Goal: Navigation & Orientation: Find specific page/section

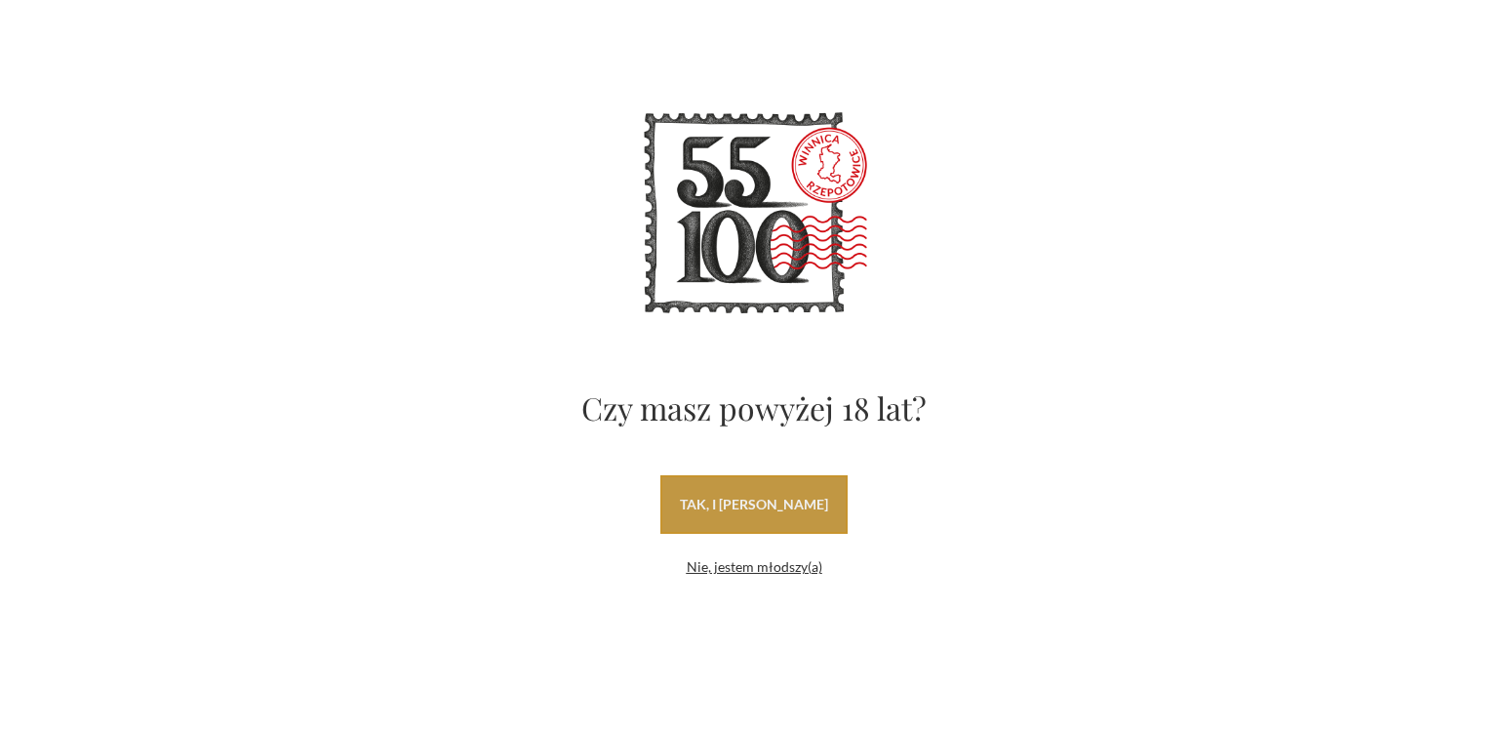
click at [765, 503] on link "tak, i uwielbiam wino" at bounding box center [753, 504] width 187 height 59
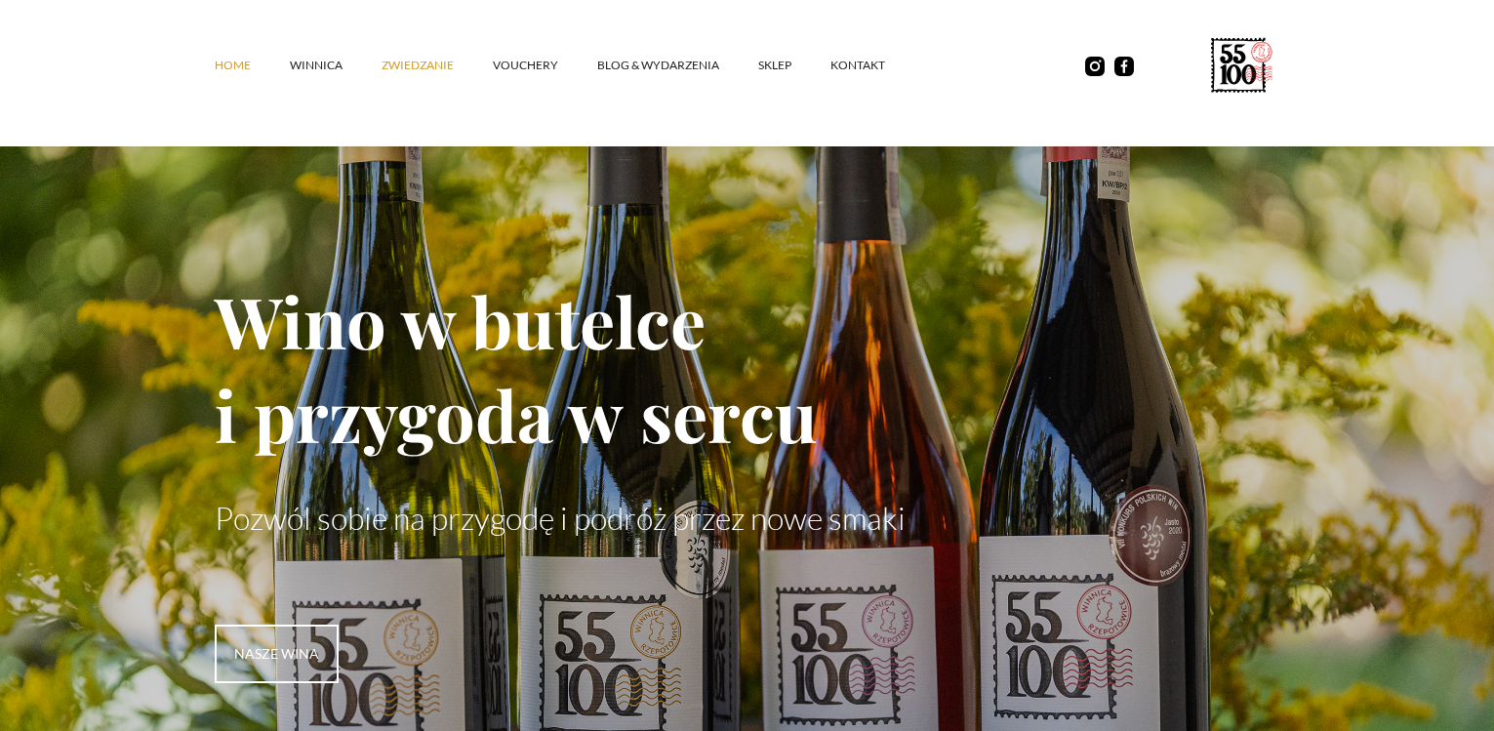
click at [420, 63] on link "ZWIEDZANIE" at bounding box center [436, 65] width 111 height 59
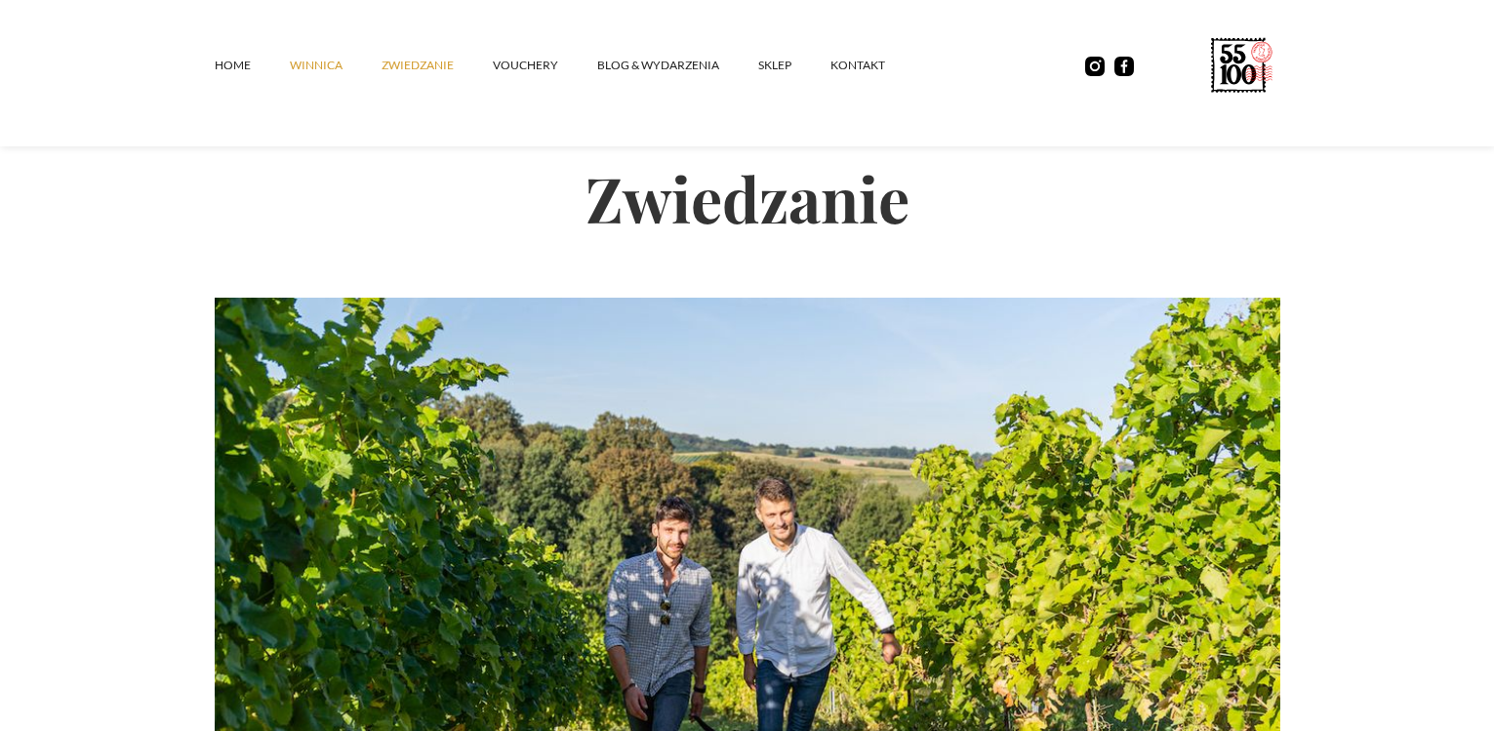
click at [316, 75] on link "winnica" at bounding box center [336, 65] width 92 height 59
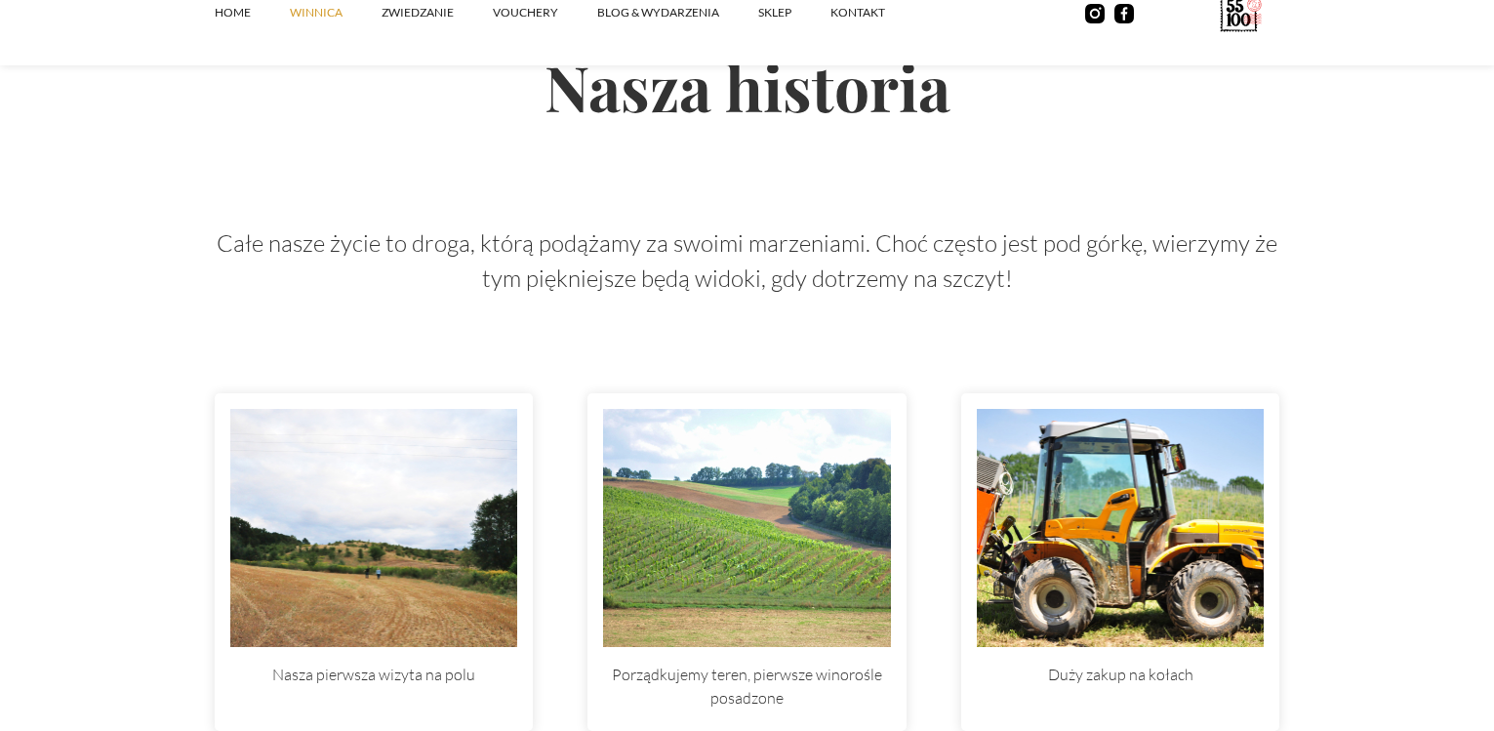
scroll to position [5382, 0]
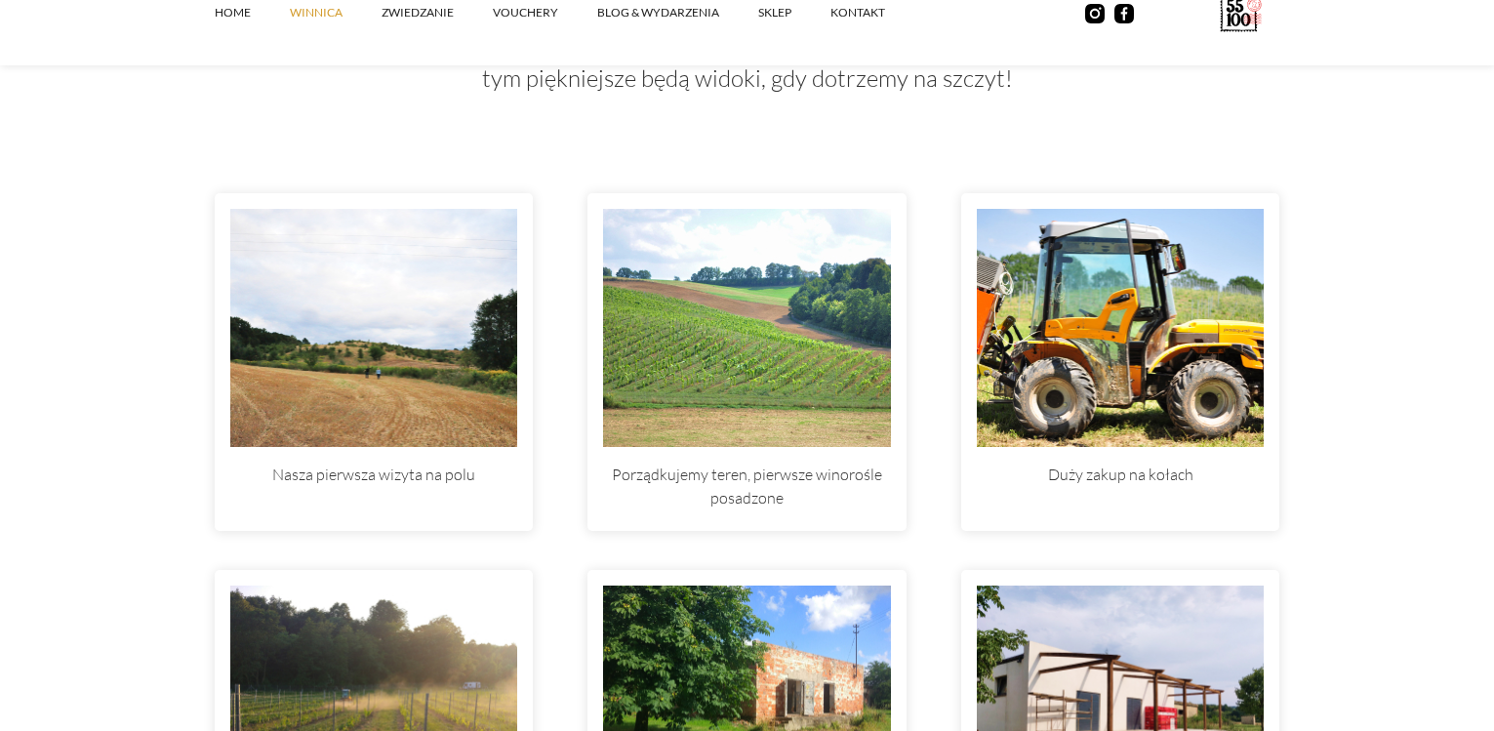
click at [1132, 345] on img at bounding box center [1121, 328] width 288 height 238
click at [1134, 483] on p "Duży zakup na kołach" at bounding box center [1121, 477] width 288 height 60
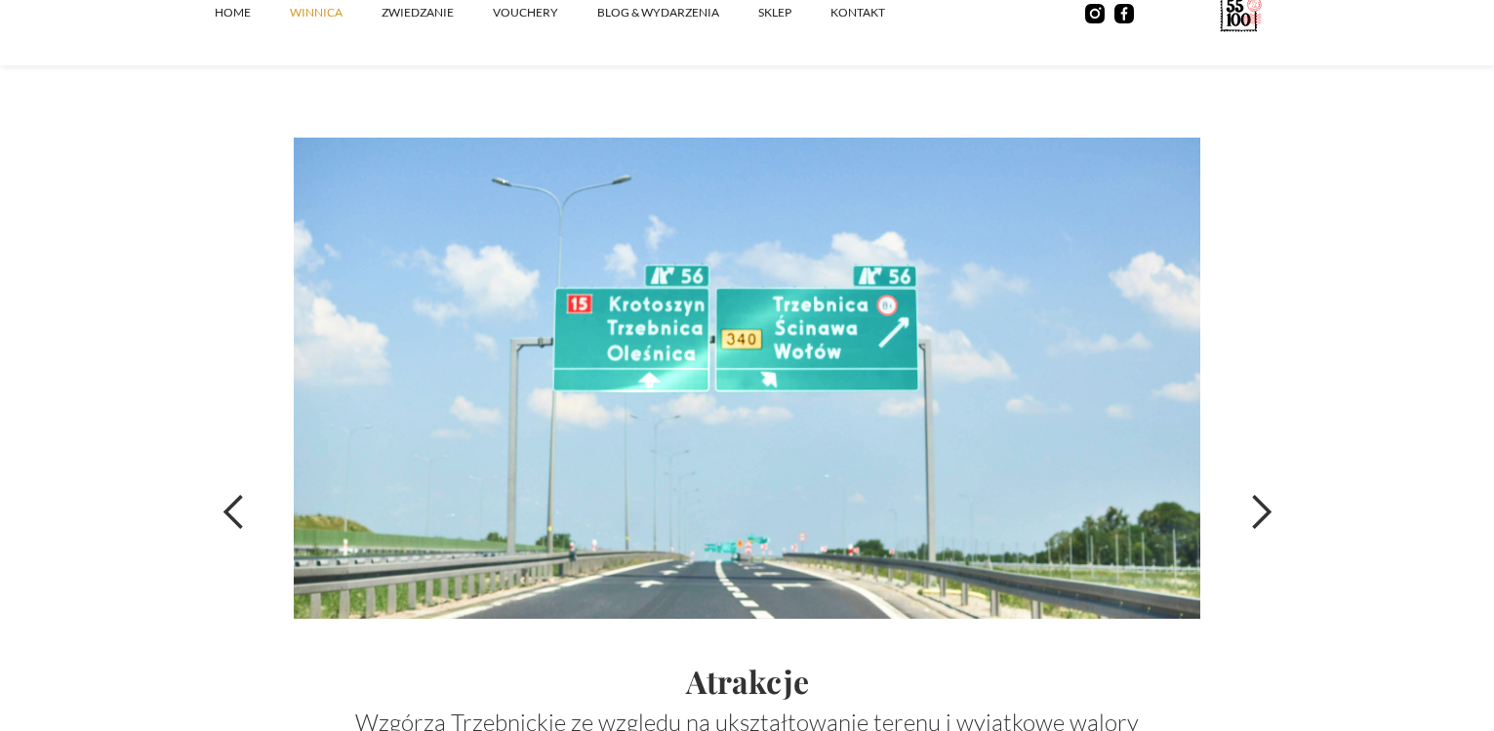
scroll to position [6661, 0]
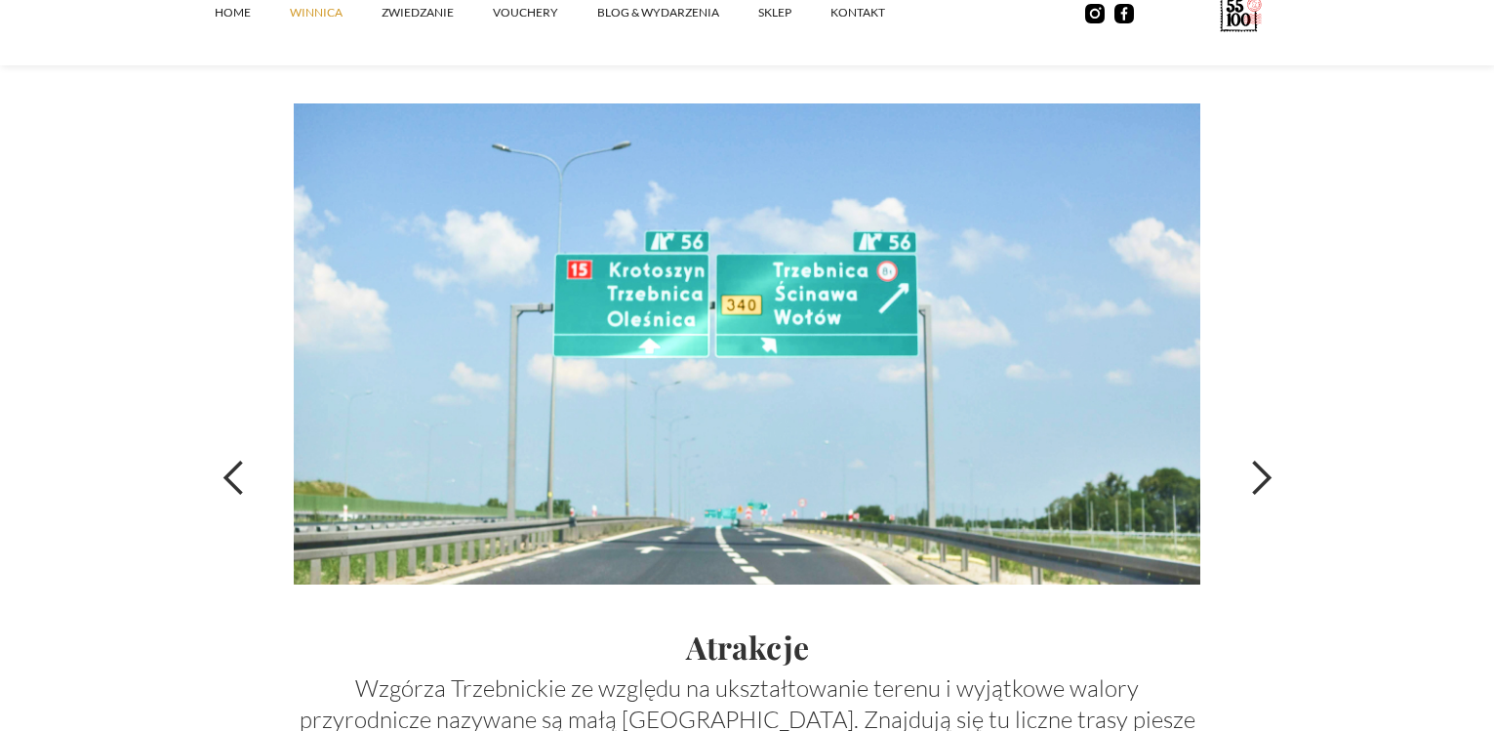
click at [1273, 478] on div "next slide" at bounding box center [1260, 478] width 39 height 39
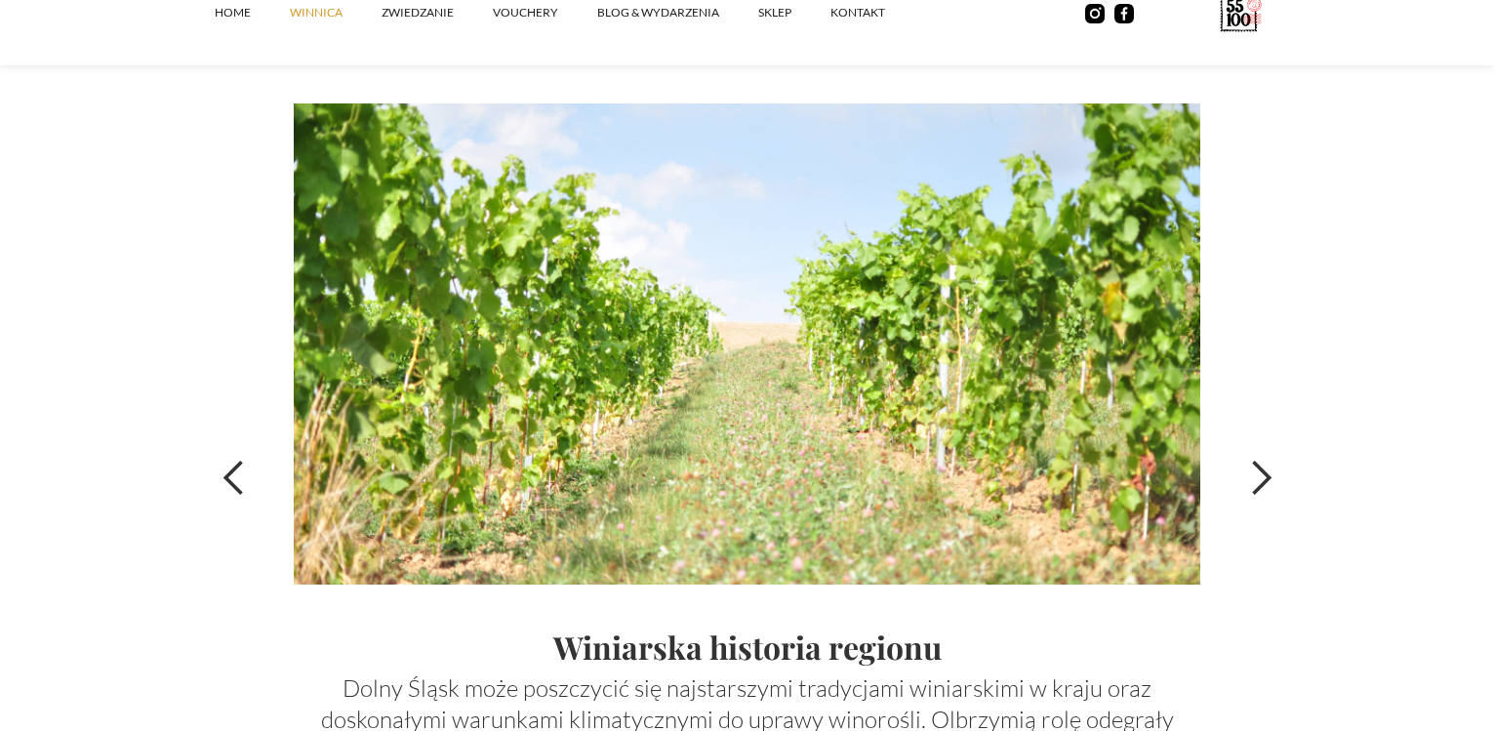
click at [1268, 477] on div "next slide" at bounding box center [1260, 478] width 39 height 39
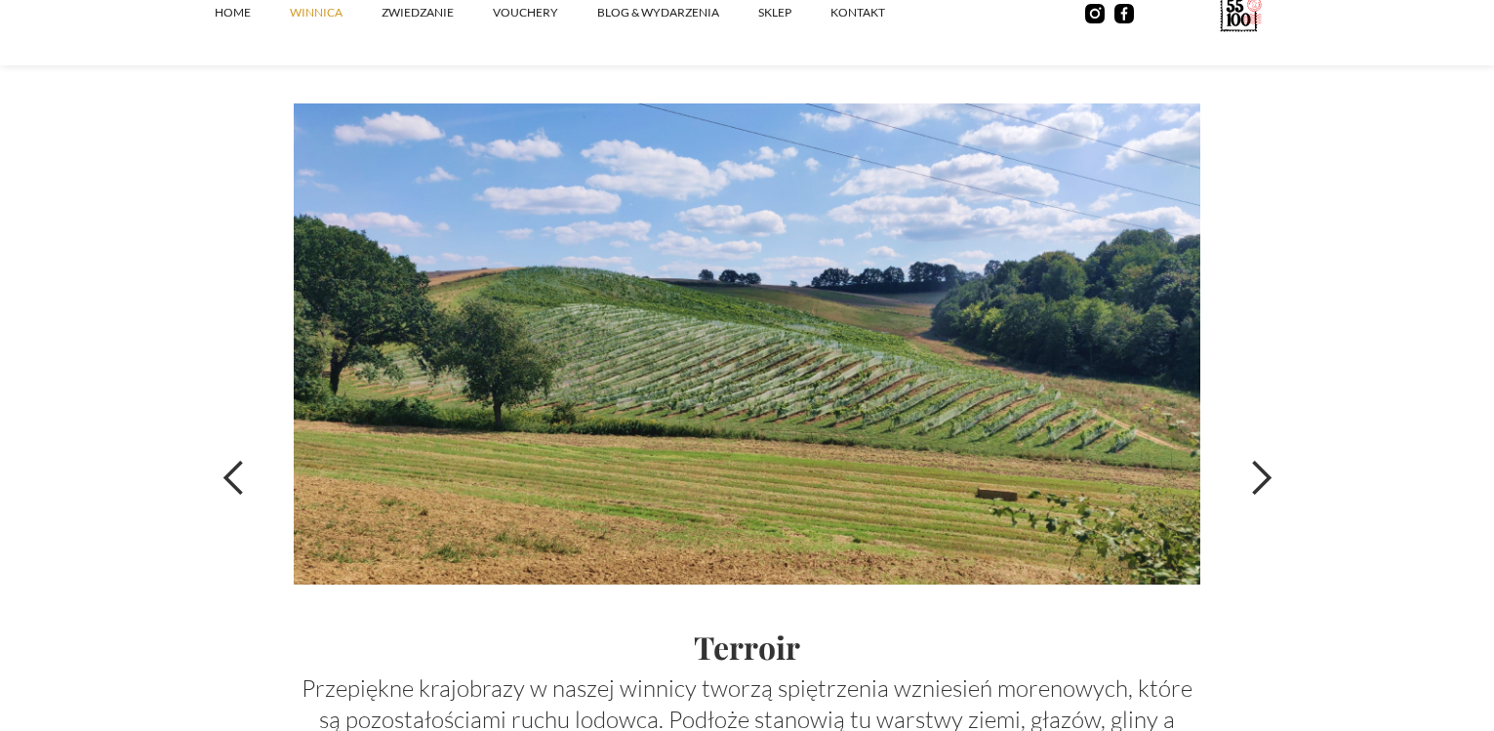
click at [1268, 477] on div "next slide" at bounding box center [1260, 478] width 39 height 39
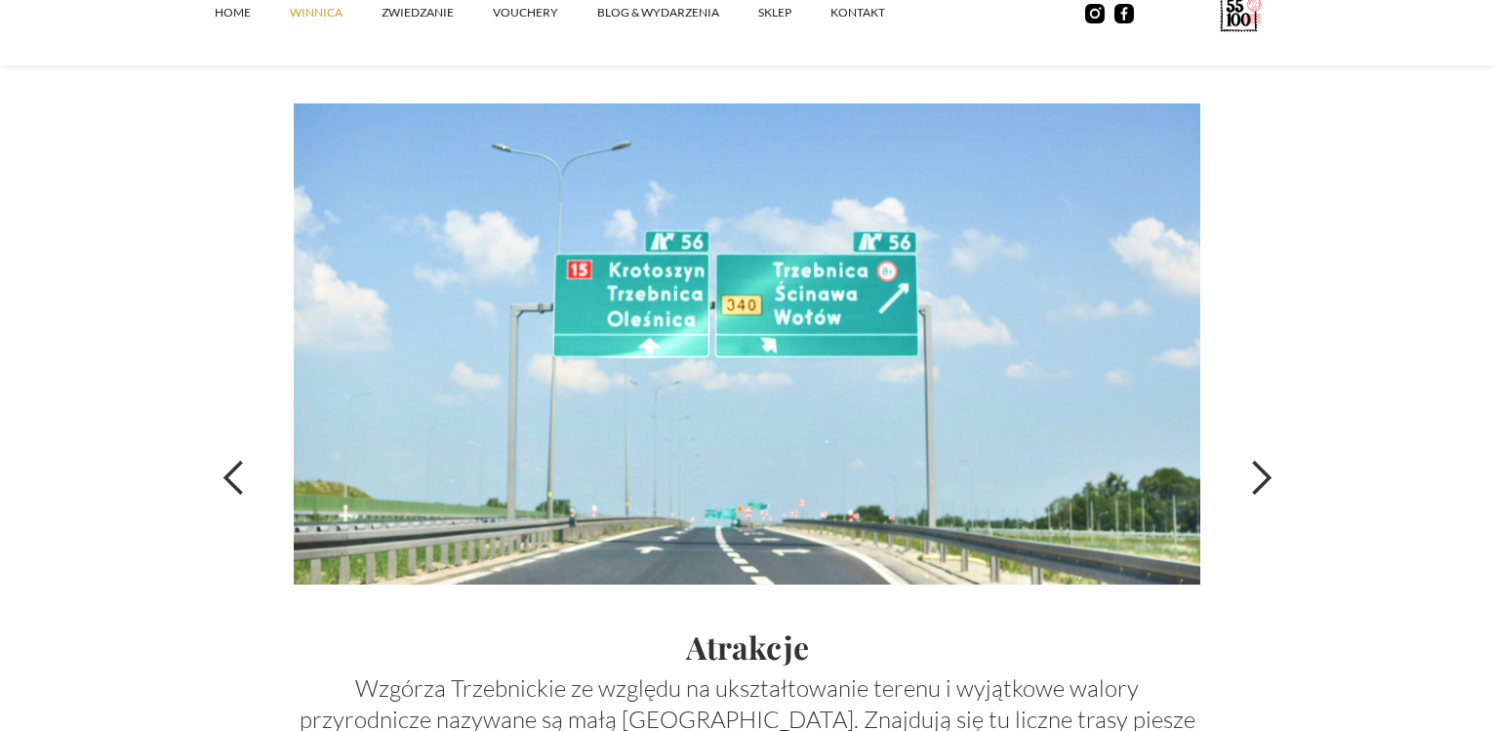
click at [1268, 477] on div "next slide" at bounding box center [1260, 478] width 39 height 39
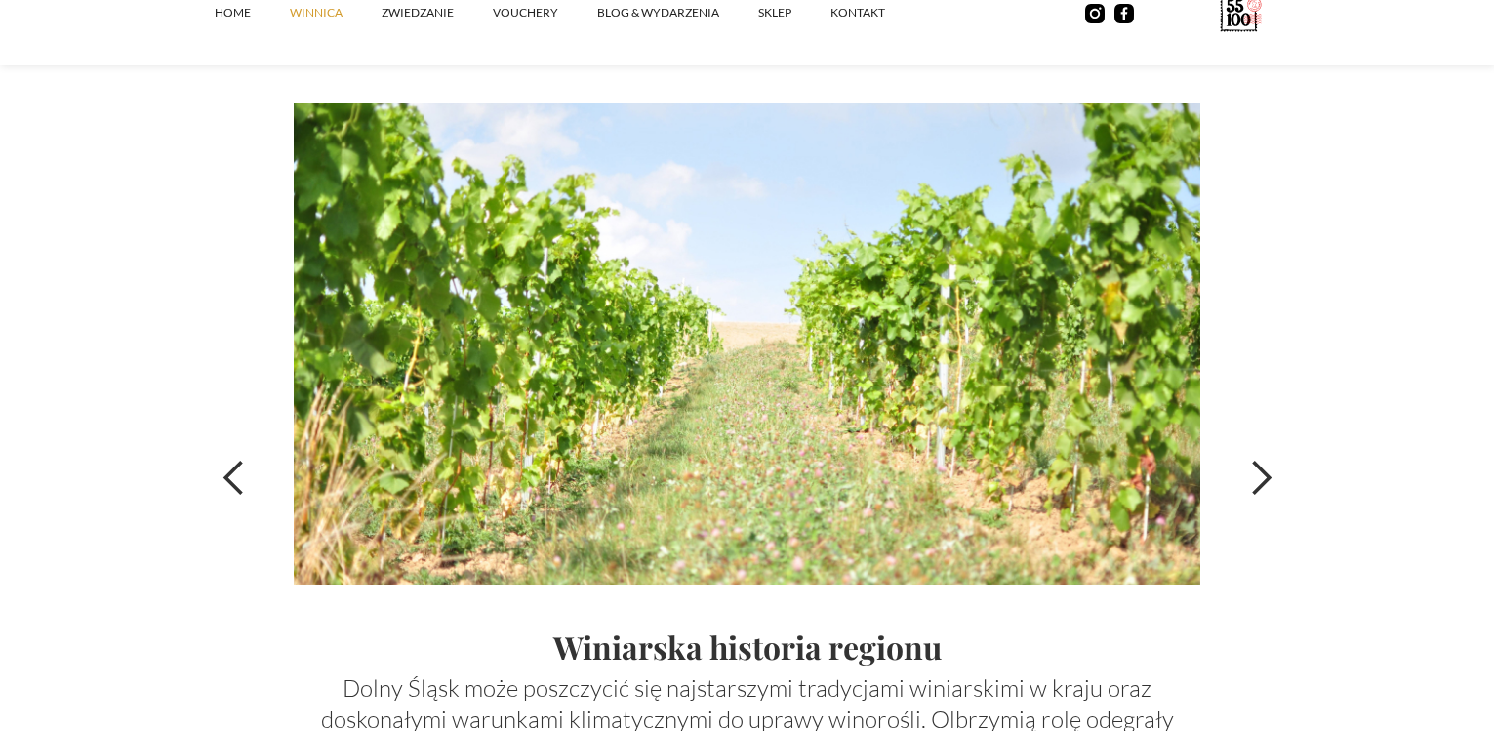
click at [1268, 477] on div "next slide" at bounding box center [1260, 478] width 39 height 39
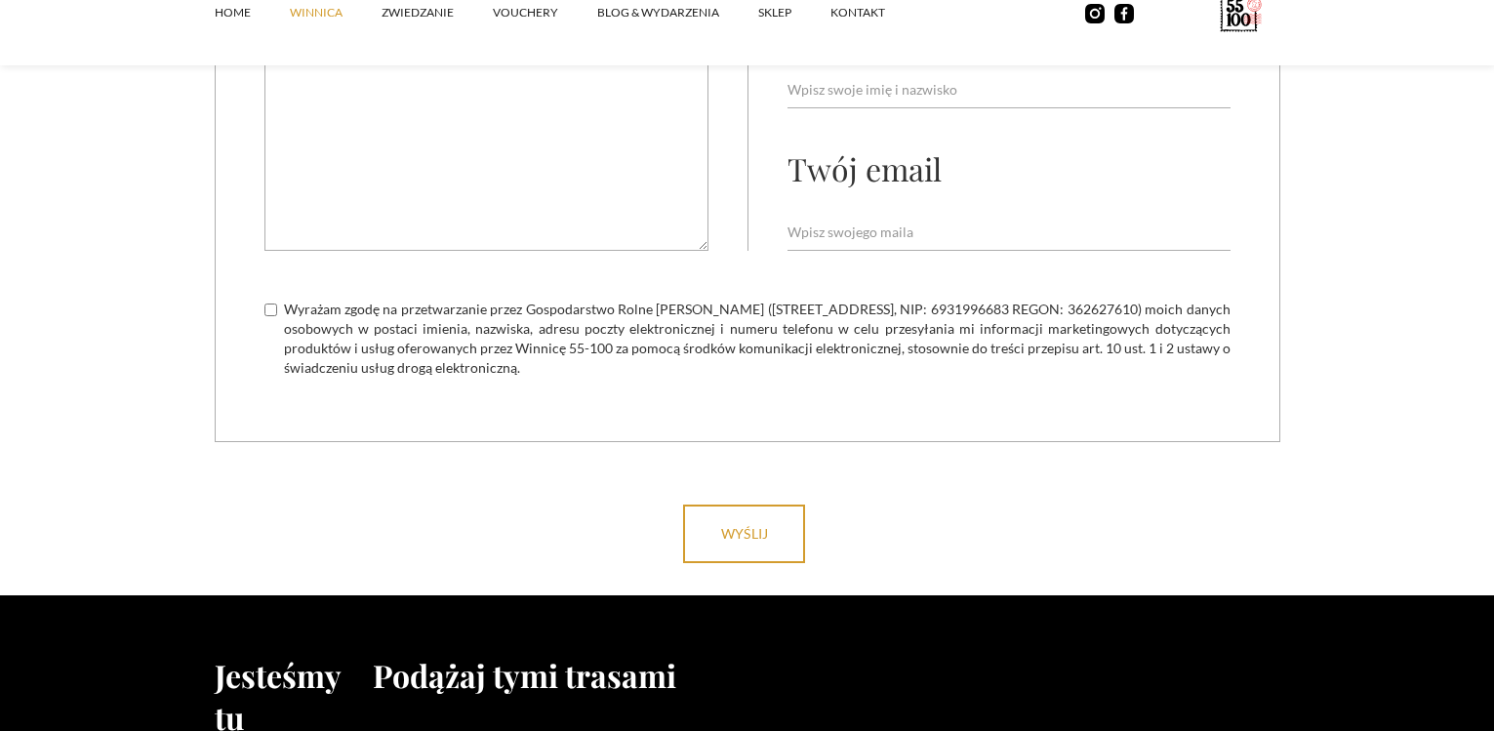
scroll to position [7930, 0]
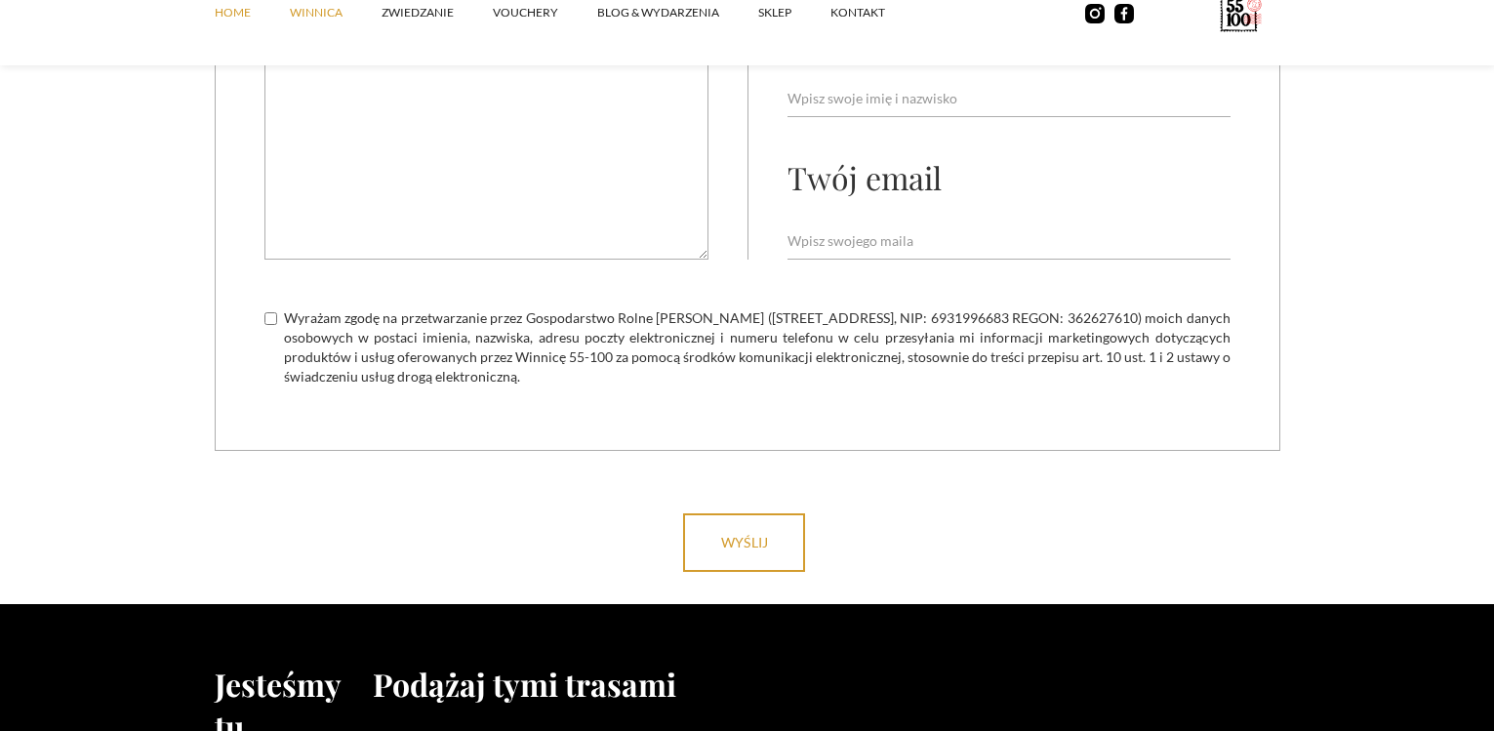
click at [228, 15] on link "Home" at bounding box center [252, 12] width 75 height 59
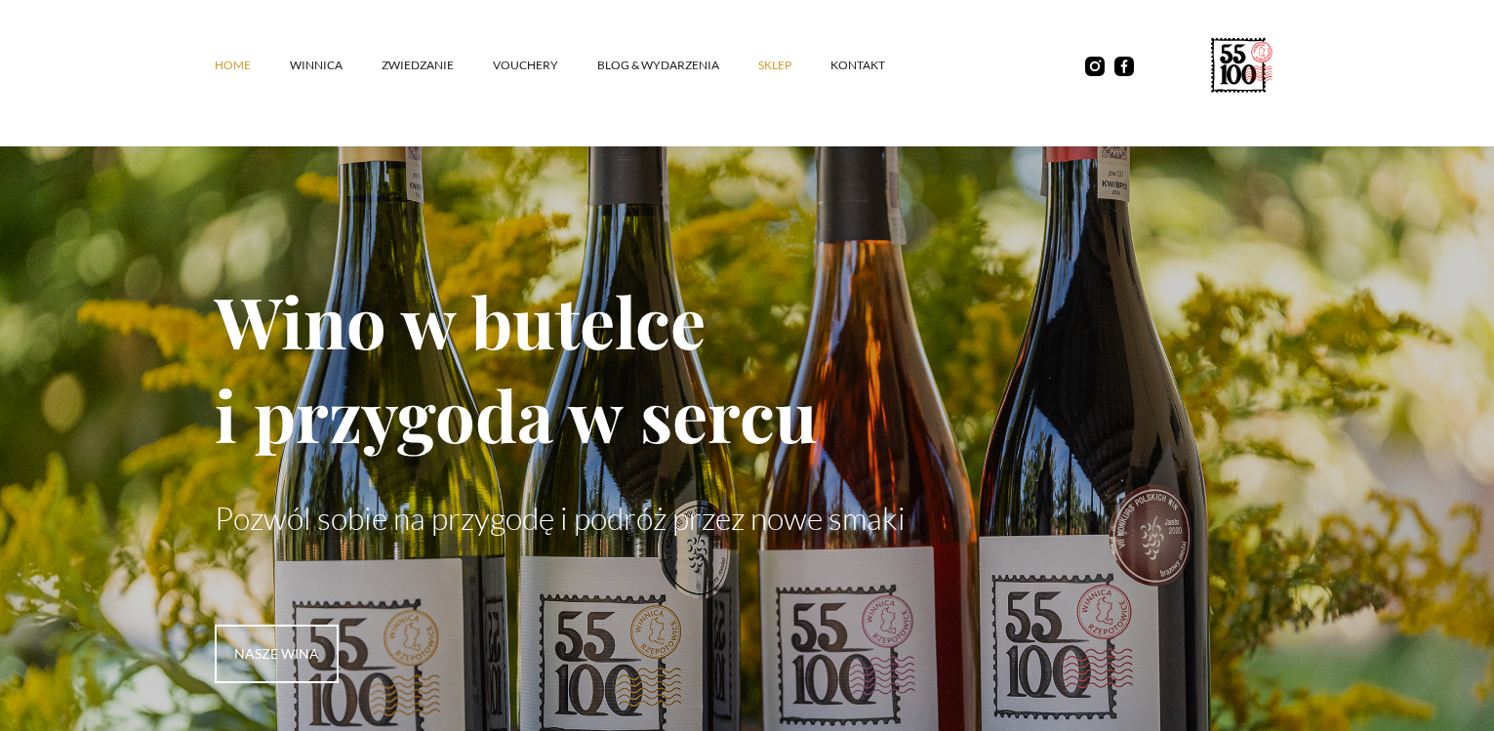
click at [776, 68] on link "SKLEP" at bounding box center [794, 65] width 72 height 59
